Goal: Submit feedback/report problem

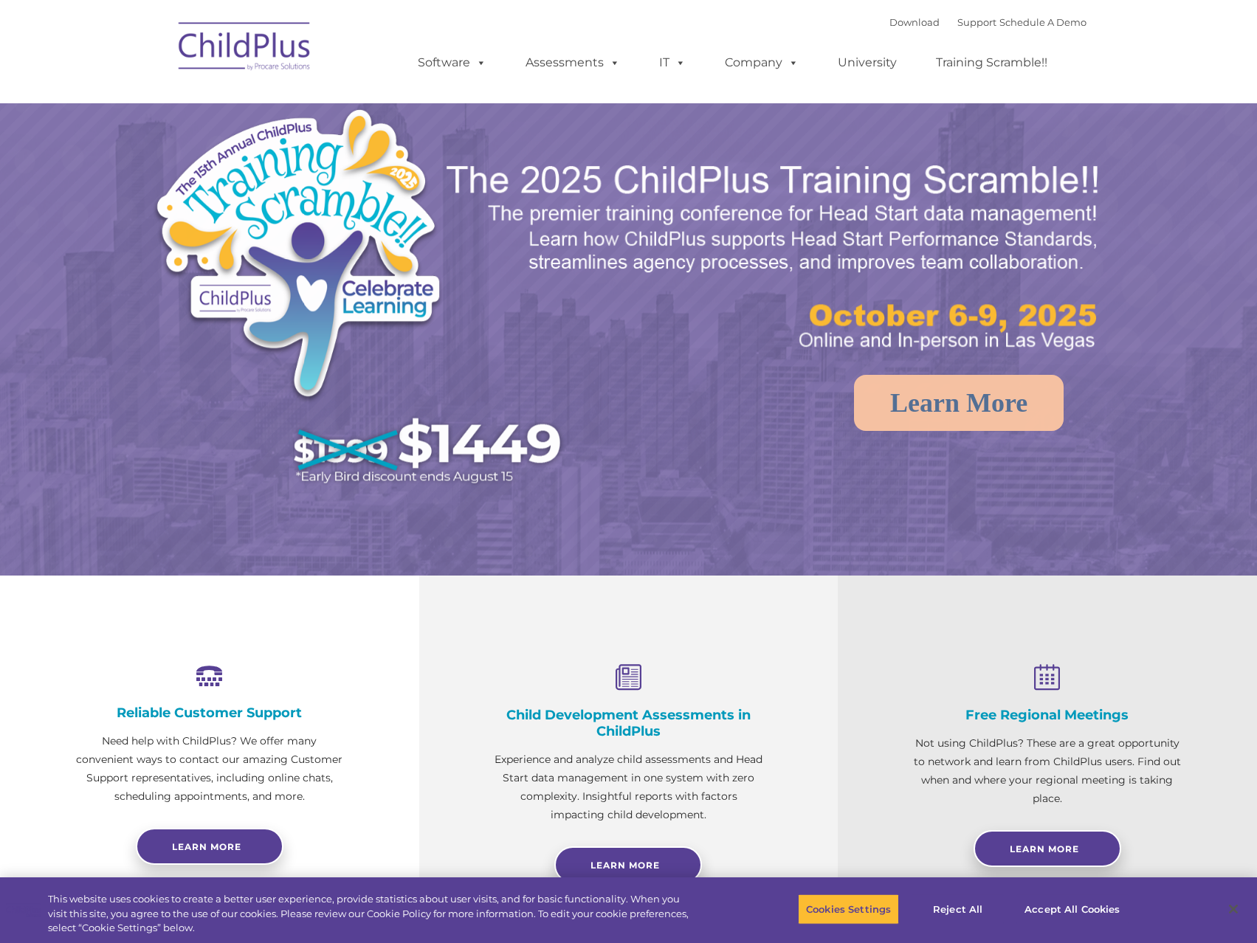
select select "MEDIUM"
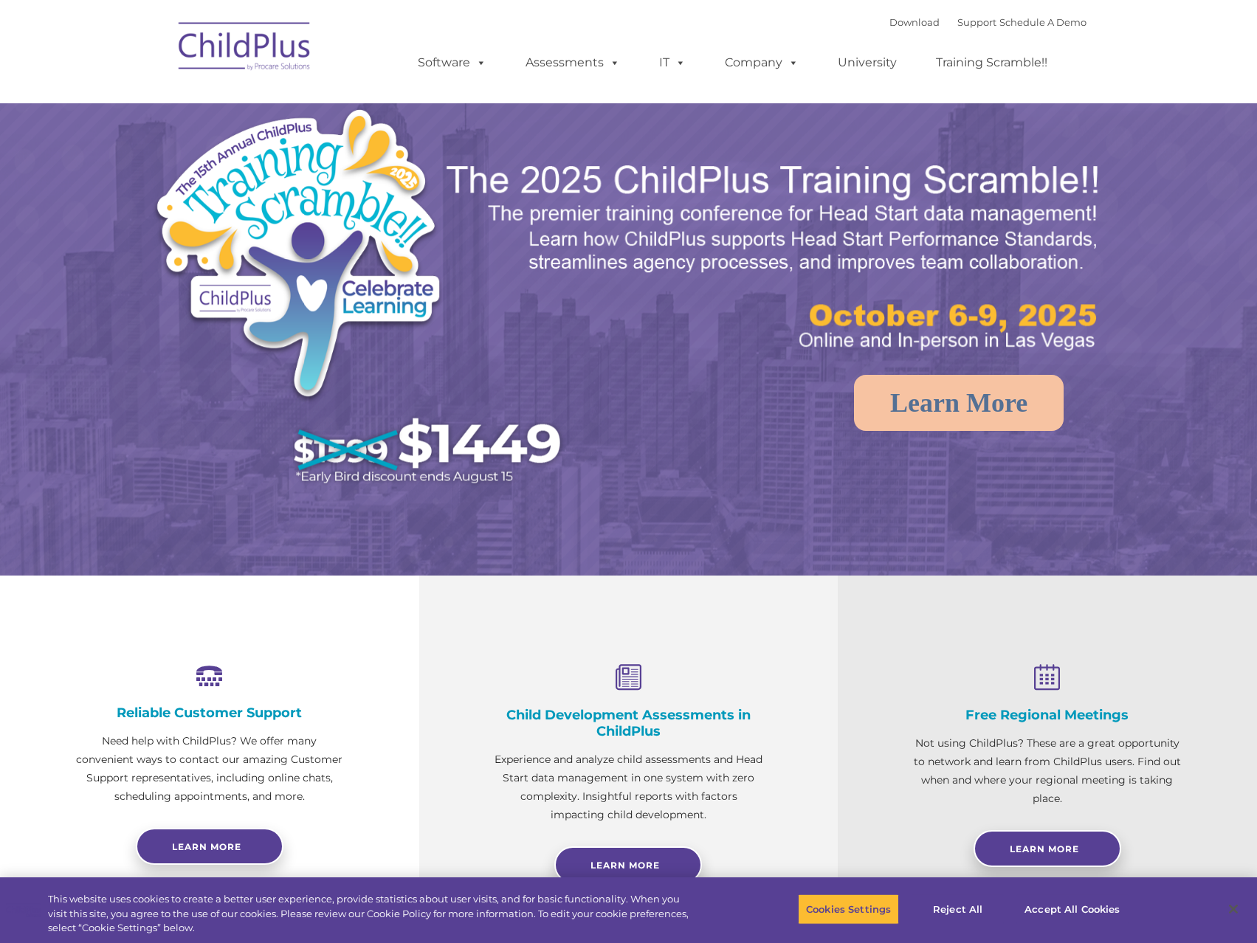
select select "MEDIUM"
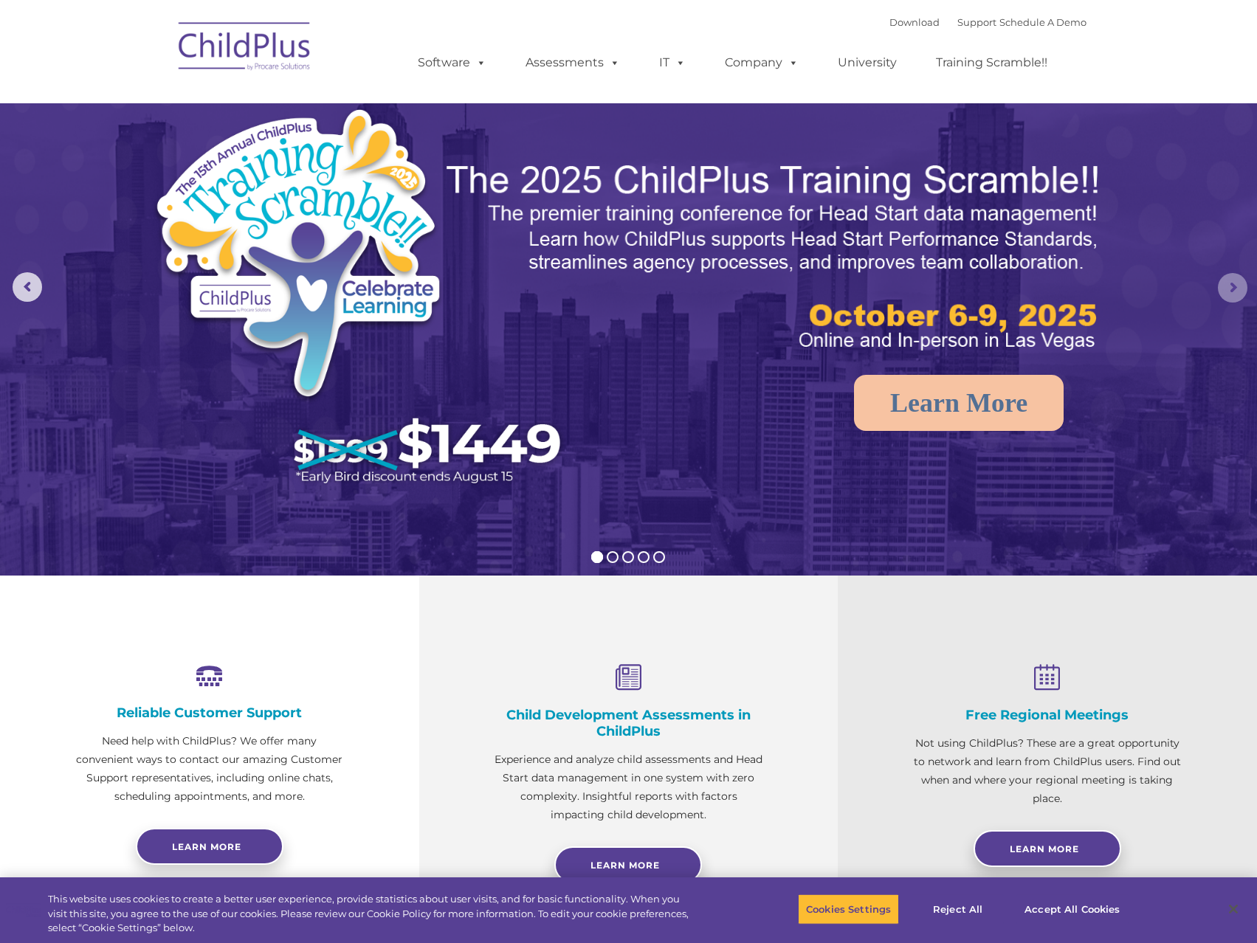
click at [1236, 297] on rs-arrow at bounding box center [1233, 288] width 30 height 30
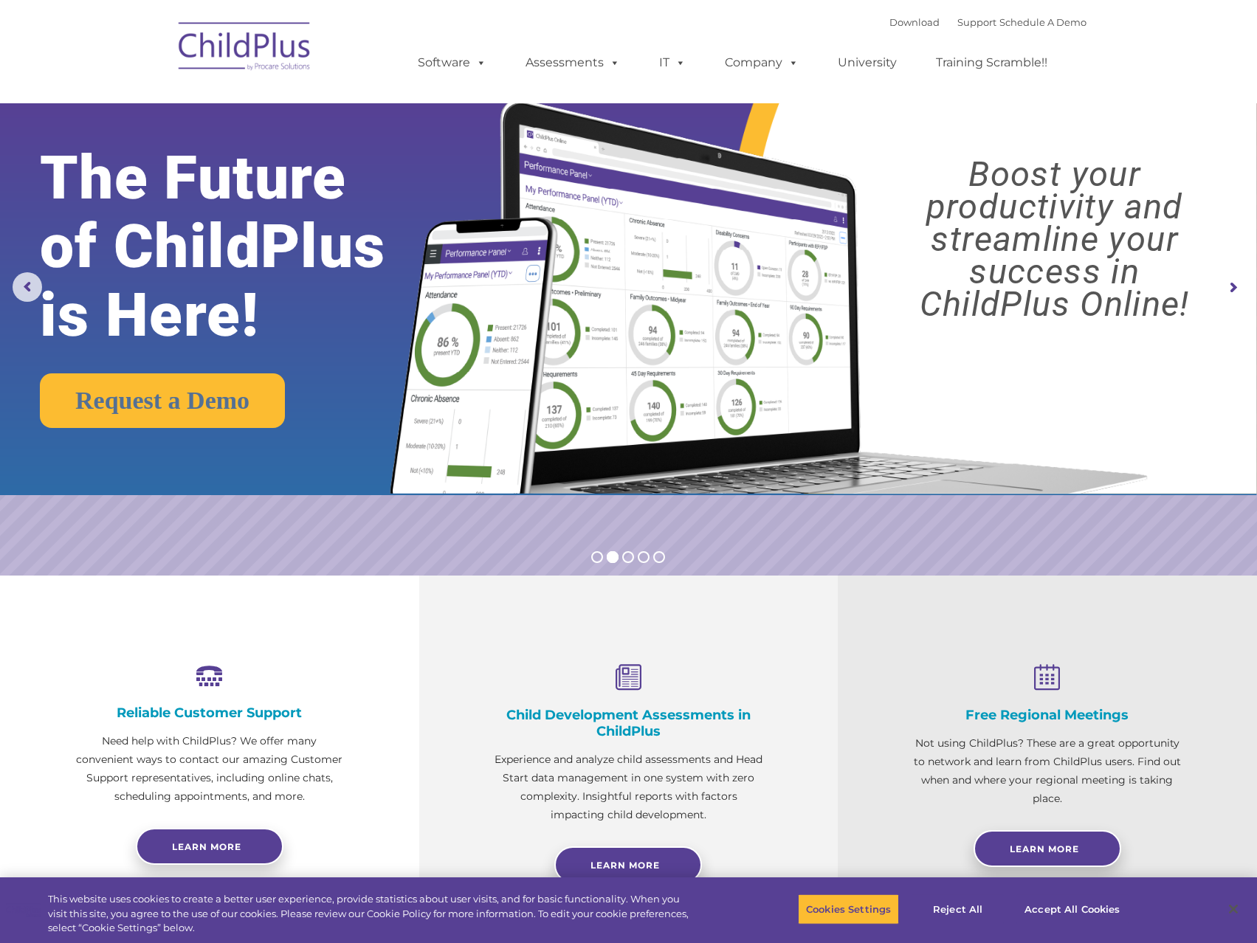
click at [1236, 297] on rs-arrow at bounding box center [1233, 288] width 30 height 30
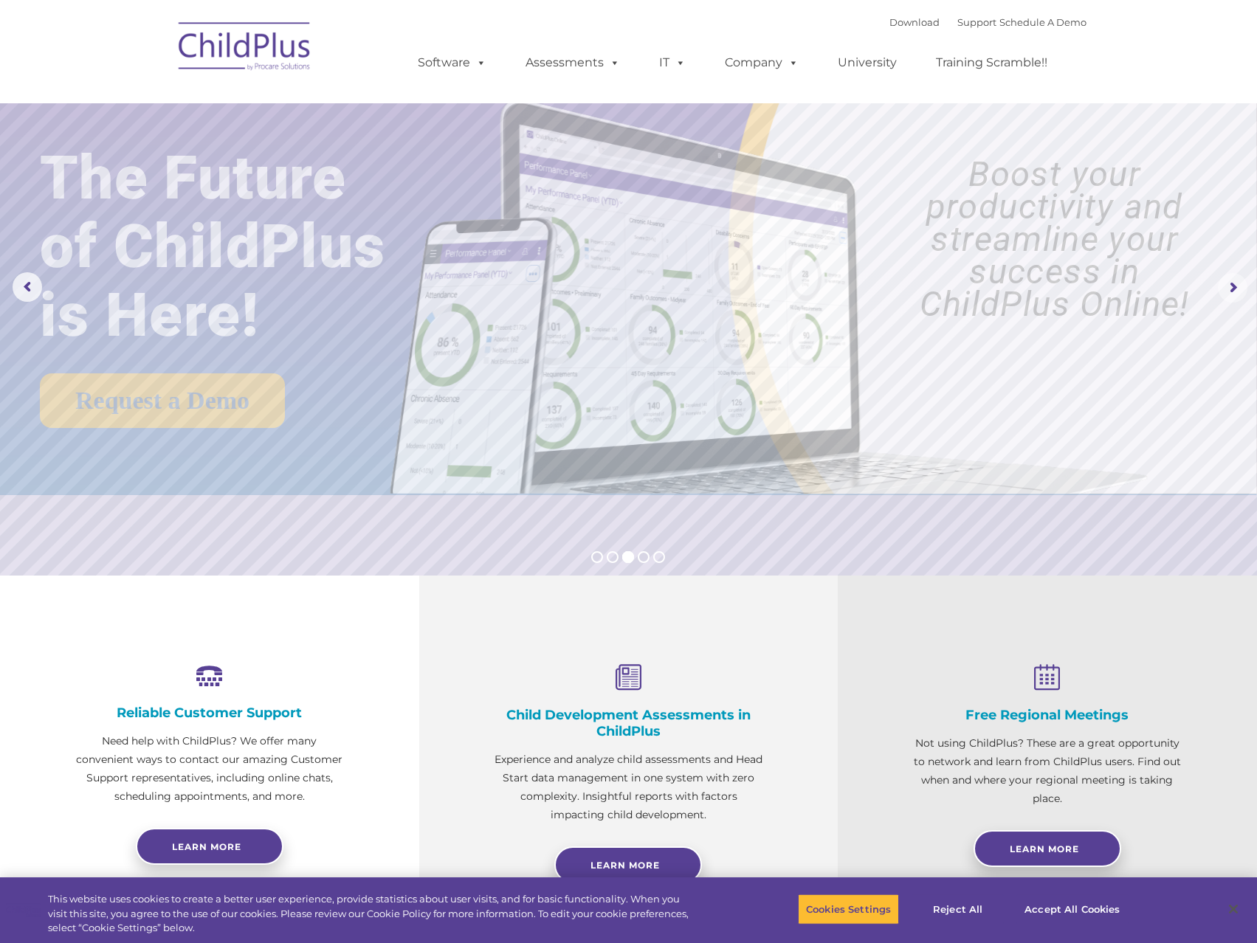
click at [1236, 293] on rs-arrow at bounding box center [1233, 288] width 30 height 30
